Goal: Check status: Check status

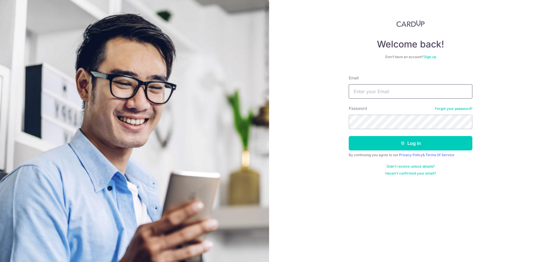
click at [425, 92] on input "Email" at bounding box center [410, 91] width 124 height 14
type input "[PERSON_NAME][EMAIL_ADDRESS][DOMAIN_NAME]"
click at [348, 136] on button "Log in" at bounding box center [410, 143] width 124 height 14
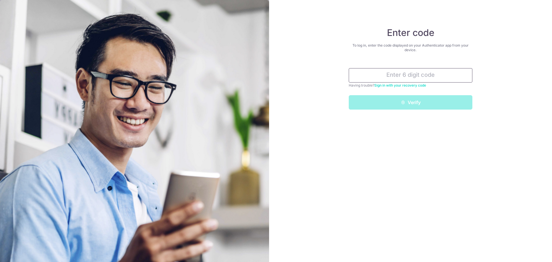
click at [432, 76] on input "text" at bounding box center [410, 75] width 124 height 14
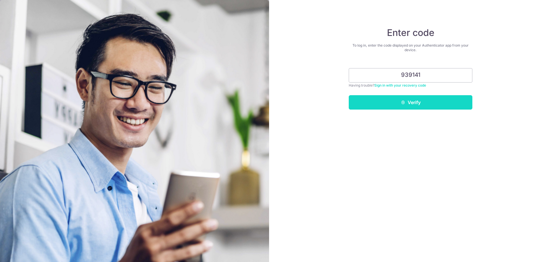
type input "939141"
click at [431, 99] on button "Verify" at bounding box center [410, 102] width 124 height 14
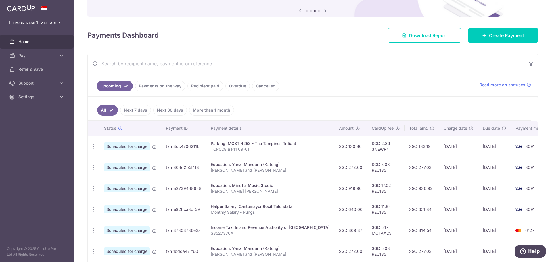
scroll to position [57, 0]
drag, startPoint x: 264, startPoint y: 144, endPoint x: 276, endPoint y: 145, distance: 12.1
click at [276, 145] on div "Parking. MCST 4253 - The Tampines Triliant" at bounding box center [270, 143] width 119 height 6
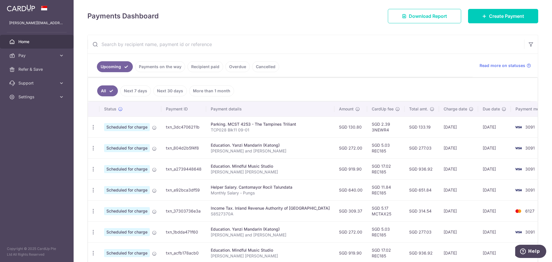
scroll to position [86, 0]
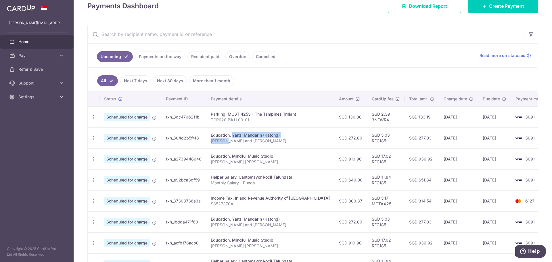
drag, startPoint x: 215, startPoint y: 134, endPoint x: 222, endPoint y: 142, distance: 11.3
click at [222, 142] on td "Education. Yanzi Mandarin (Katong) Elijah and Eliane Pung" at bounding box center [270, 137] width 128 height 21
click at [222, 142] on p "Elijah and Eliane Pung" at bounding box center [270, 141] width 119 height 6
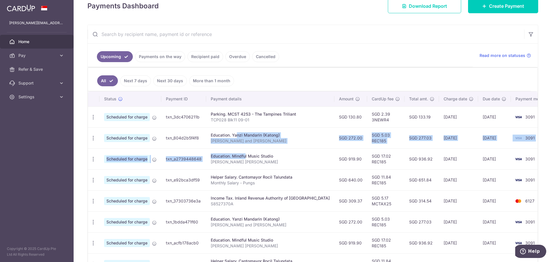
drag, startPoint x: 221, startPoint y: 131, endPoint x: 228, endPoint y: 151, distance: 20.7
click at [228, 151] on tbody "Update payment Cancel payment Scheduled for charge txn_3dc4706211b Parking. MCS…" at bounding box center [321, 211] width 466 height 210
click at [228, 151] on td "Education. Mindful Music Studio Elijah Eliane Elissa Pung" at bounding box center [270, 158] width 128 height 21
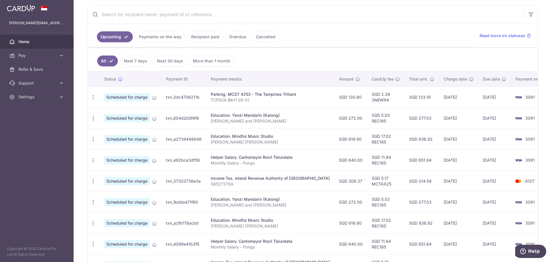
scroll to position [115, 0]
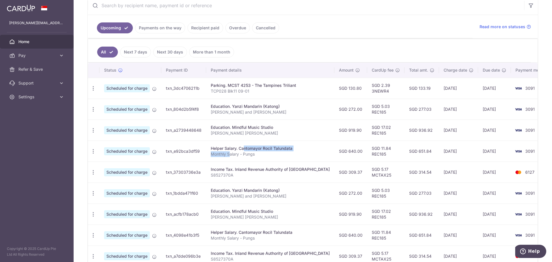
drag, startPoint x: 228, startPoint y: 145, endPoint x: 229, endPoint y: 153, distance: 7.6
click at [229, 153] on td "Helper Salary. Cantomayor Rocil Talundata Monthly Salary - Pungs" at bounding box center [270, 150] width 128 height 21
click at [229, 153] on p "Monthly Salary - Pungs" at bounding box center [270, 154] width 119 height 6
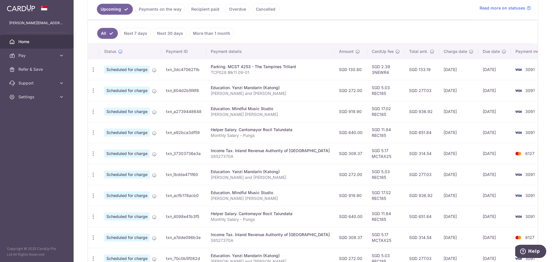
scroll to position [144, 0]
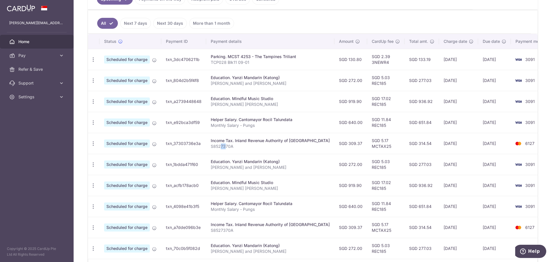
drag, startPoint x: 222, startPoint y: 143, endPoint x: 226, endPoint y: 151, distance: 9.0
click at [226, 151] on td "Income Tax. Inland Revenue Authority of Singapore S8527370A" at bounding box center [270, 143] width 128 height 21
drag, startPoint x: 223, startPoint y: 159, endPoint x: 229, endPoint y: 166, distance: 9.4
click at [229, 166] on td "Education. Yanzi Mandarin (Katong) Elijah and Eliane Pung" at bounding box center [270, 164] width 128 height 21
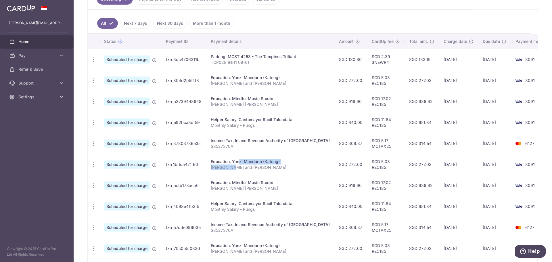
click at [229, 166] on p "Elijah and Eliane Pung" at bounding box center [270, 167] width 119 height 6
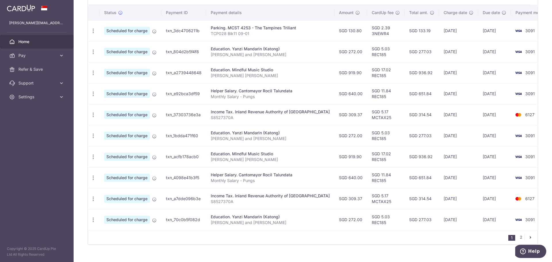
scroll to position [182, 0]
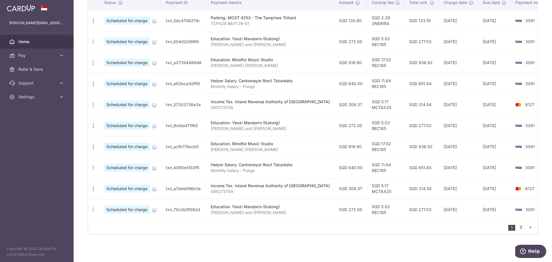
click at [519, 225] on link "2" at bounding box center [520, 227] width 7 height 7
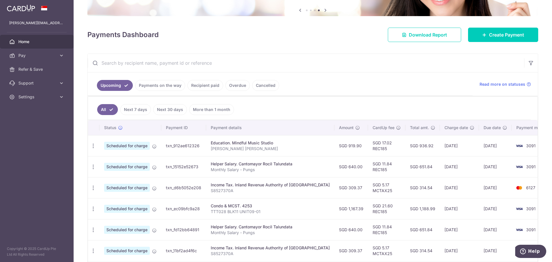
scroll to position [86, 0]
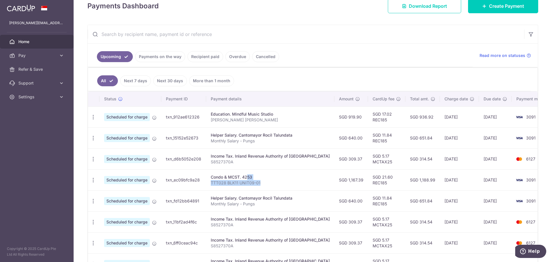
drag, startPoint x: 263, startPoint y: 181, endPoint x: 226, endPoint y: 178, distance: 37.1
click at [226, 178] on td "Condo & MCST. 4253 TTT028 BLK11 UNIT09-01" at bounding box center [270, 179] width 128 height 21
click at [226, 178] on div "Condo & MCST. 4253" at bounding box center [270, 177] width 119 height 6
drag, startPoint x: 209, startPoint y: 179, endPoint x: 232, endPoint y: 182, distance: 23.4
click at [232, 182] on td "Condo & MCST. 4253 TTT028 BLK11 UNIT09-01" at bounding box center [270, 179] width 128 height 21
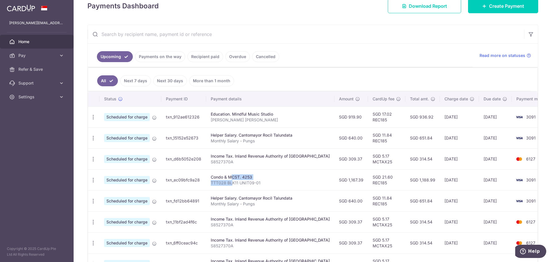
click at [232, 182] on p "TTT028 BLK11 UNIT09-01" at bounding box center [270, 183] width 119 height 6
drag, startPoint x: 211, startPoint y: 177, endPoint x: 261, endPoint y: 175, distance: 50.3
click at [261, 175] on td "Condo & MCST. 4253 TTT028 BLK11 UNIT09-01" at bounding box center [270, 179] width 128 height 21
copy div "Condo & MCST. 4253"
click at [208, 54] on link "Recipient paid" at bounding box center [205, 56] width 36 height 11
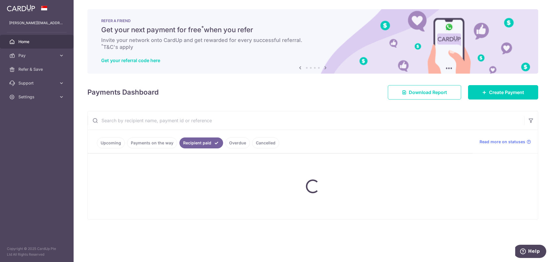
scroll to position [0, 0]
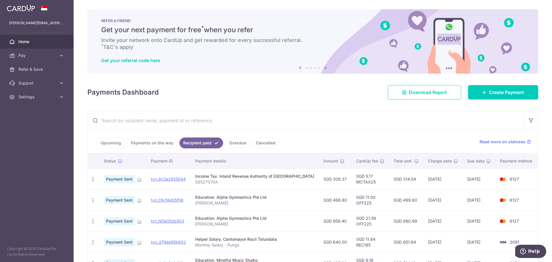
click at [163, 125] on input "text" at bounding box center [306, 120] width 436 height 18
paste input "Condo & MCST. 4253"
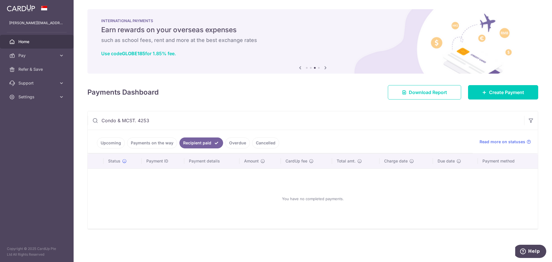
drag, startPoint x: 113, startPoint y: 122, endPoint x: 117, endPoint y: 124, distance: 5.0
click at [117, 124] on input "Condo & MCST. 4253" at bounding box center [306, 120] width 436 height 18
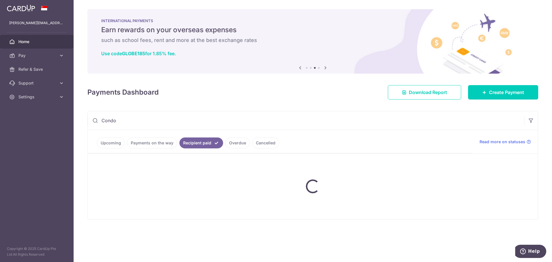
type input "Condo"
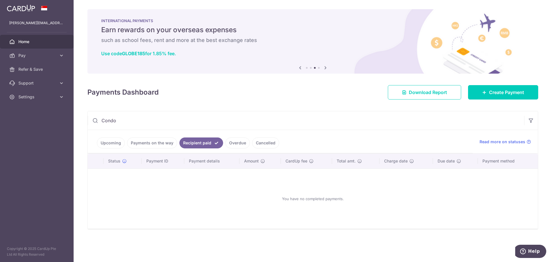
click at [150, 143] on link "Payments on the way" at bounding box center [152, 142] width 50 height 11
click at [212, 143] on link "Recipient paid" at bounding box center [205, 142] width 36 height 11
drag, startPoint x: 136, startPoint y: 118, endPoint x: 88, endPoint y: 117, distance: 47.7
click at [90, 118] on input "Condo" at bounding box center [306, 120] width 436 height 18
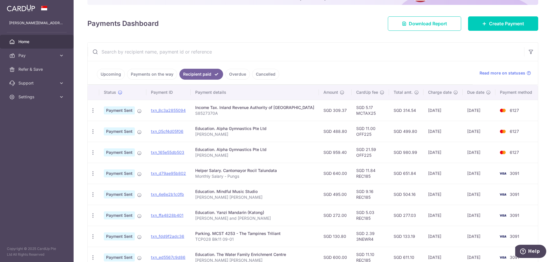
scroll to position [29, 0]
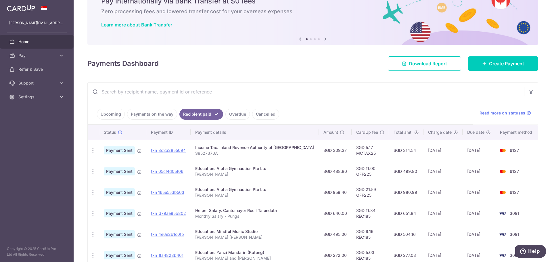
click at [109, 115] on link "Upcoming" at bounding box center [111, 114] width 28 height 11
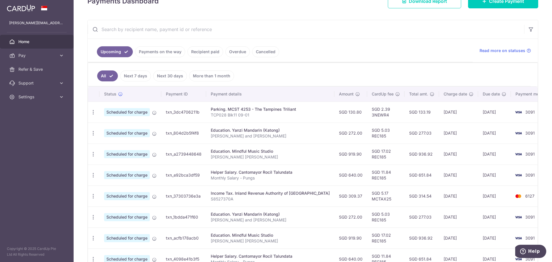
scroll to position [182, 0]
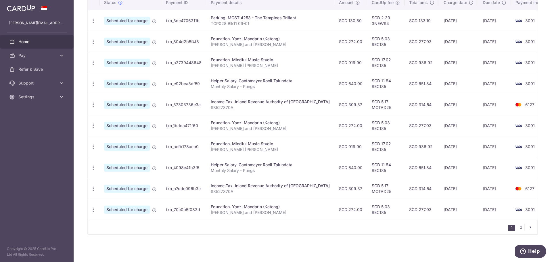
click at [528, 227] on icon "pager" at bounding box center [530, 227] width 5 height 5
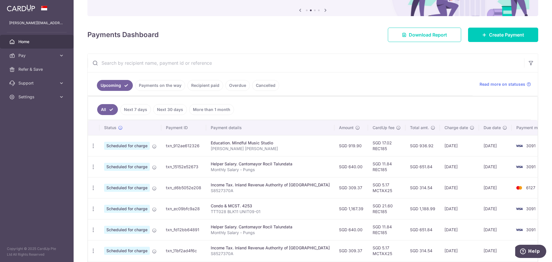
scroll to position [86, 0]
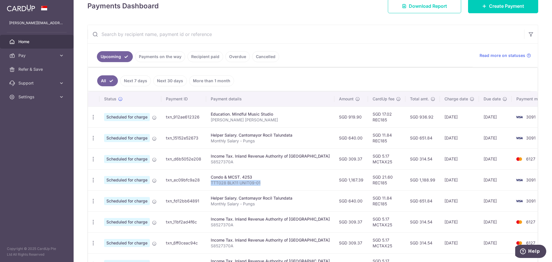
drag, startPoint x: 260, startPoint y: 182, endPoint x: 211, endPoint y: 183, distance: 49.7
click at [211, 183] on p "TTT028 BLK11 UNIT09-01" at bounding box center [270, 183] width 119 height 6
copy p "TTT028 BLK11 UNIT09-01"
click at [145, 37] on input "text" at bounding box center [306, 34] width 436 height 18
paste input "TTT028 BLK11 UNIT09-01"
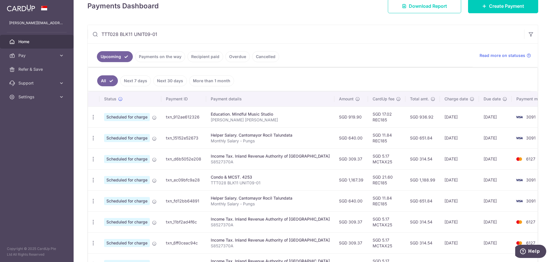
scroll to position [0, 0]
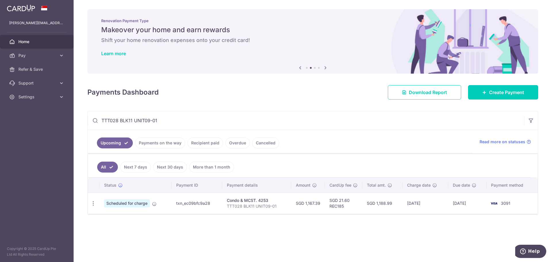
type input "TTT028 BLK11 UNIT09-01"
click at [172, 147] on link "Payments on the way" at bounding box center [160, 142] width 50 height 11
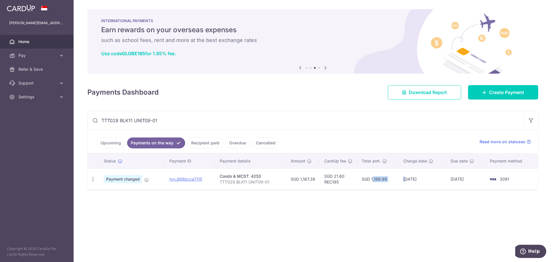
drag, startPoint x: 363, startPoint y: 178, endPoint x: 405, endPoint y: 178, distance: 42.2
click at [405, 178] on tr "PDF Receipt Payment charged txn_666bcca7115 Condo & MCST. 4253 TTT028 BLK11 UNI…" at bounding box center [313, 178] width 450 height 21
click at [405, 178] on td "10/09/2025" at bounding box center [421, 178] width 47 height 21
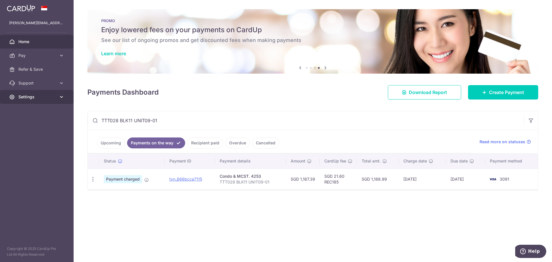
click at [51, 97] on span "Settings" at bounding box center [37, 97] width 38 height 6
click at [36, 124] on span "Logout" at bounding box center [37, 125] width 38 height 6
